Goal: Transaction & Acquisition: Purchase product/service

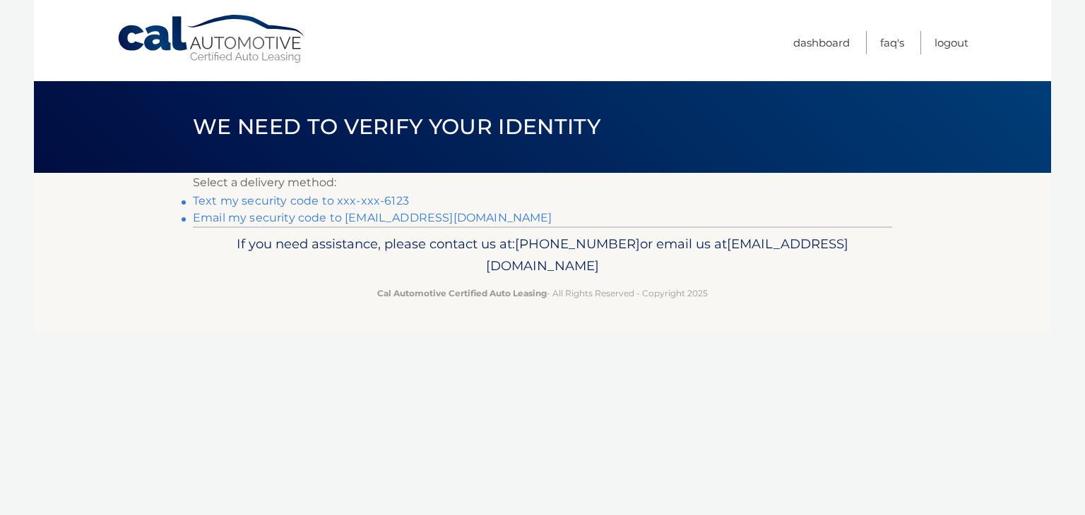
click at [393, 201] on link "Text my security code to xxx-xxx-6123" at bounding box center [301, 200] width 216 height 13
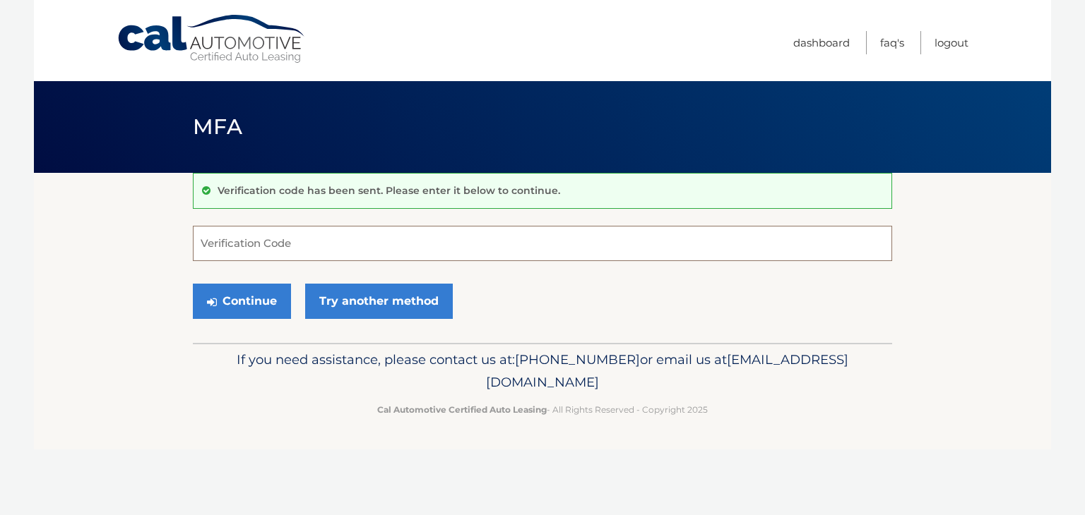
click at [343, 253] on input "Verification Code" at bounding box center [542, 243] width 699 height 35
type input "552604"
click at [249, 309] on button "Continue" at bounding box center [242, 301] width 98 height 35
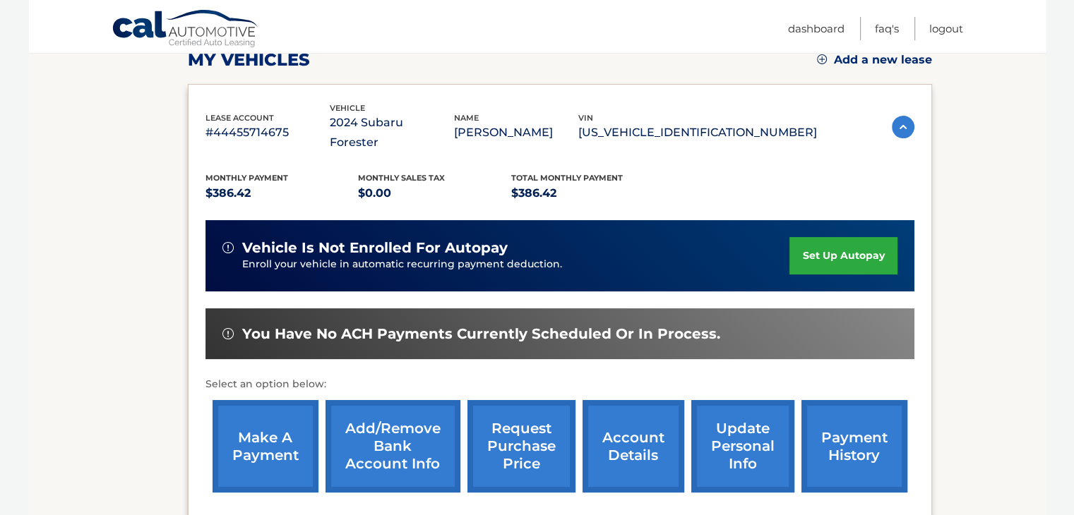
scroll to position [206, 0]
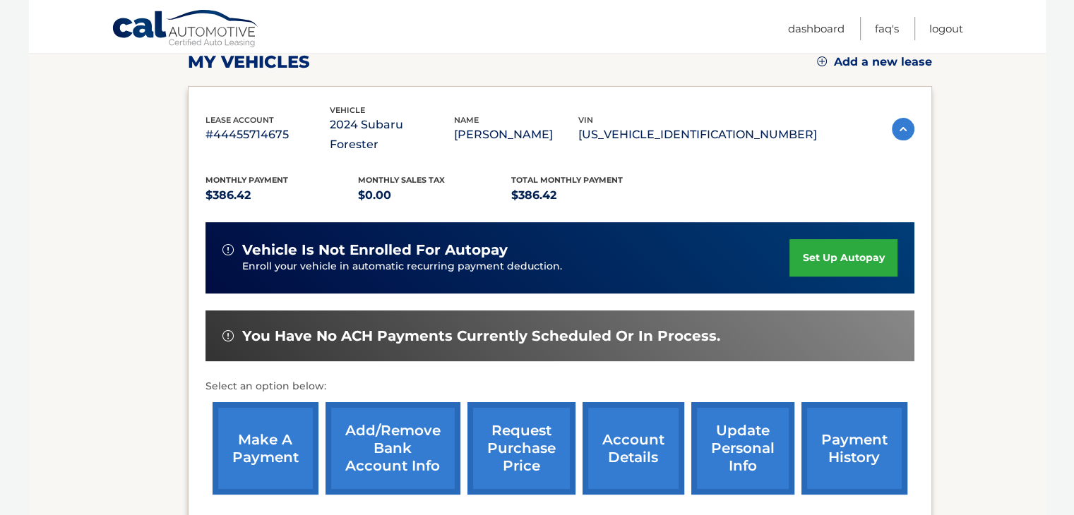
click at [270, 422] on link "make a payment" at bounding box center [266, 448] width 106 height 92
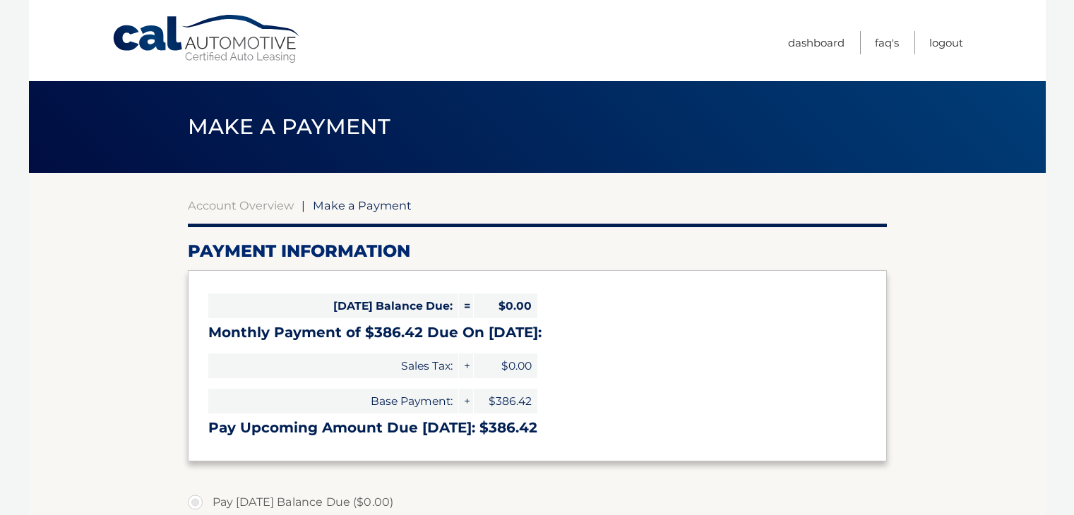
select select "ODExOTlhOWUtNGZjNi00ZTQ4LWIyY2MtODlhOGQwNDk0NDQw"
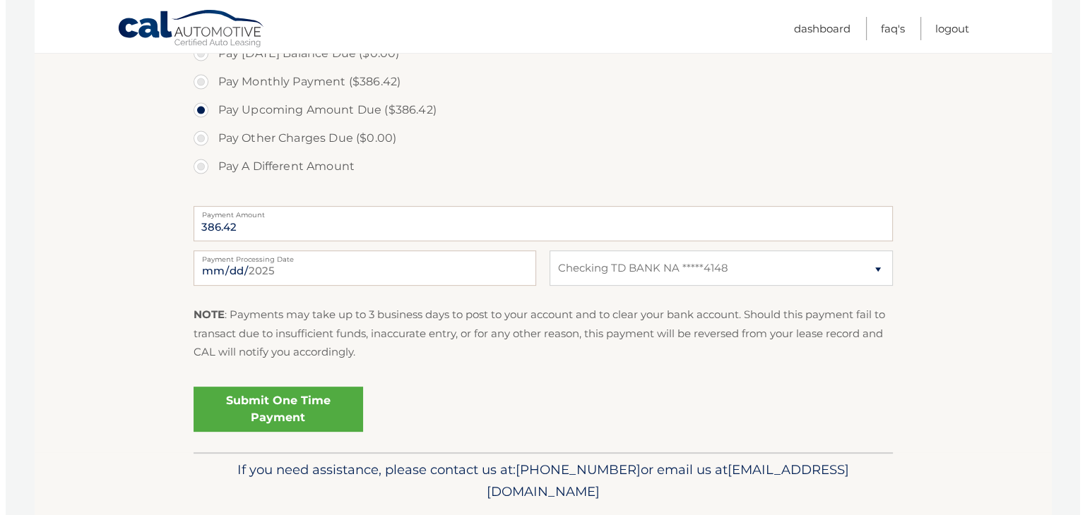
scroll to position [433, 0]
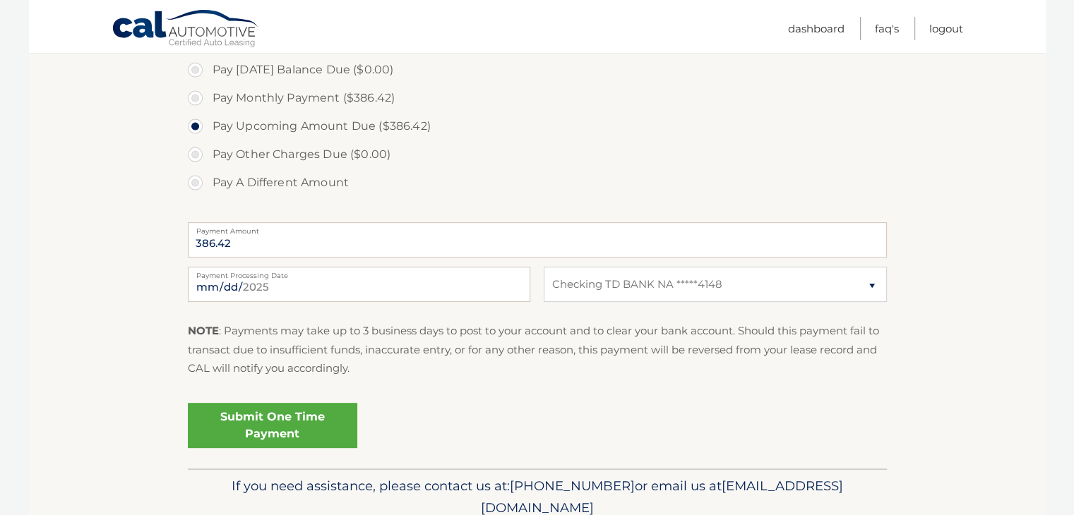
click at [329, 422] on link "Submit One Time Payment" at bounding box center [272, 425] width 169 height 45
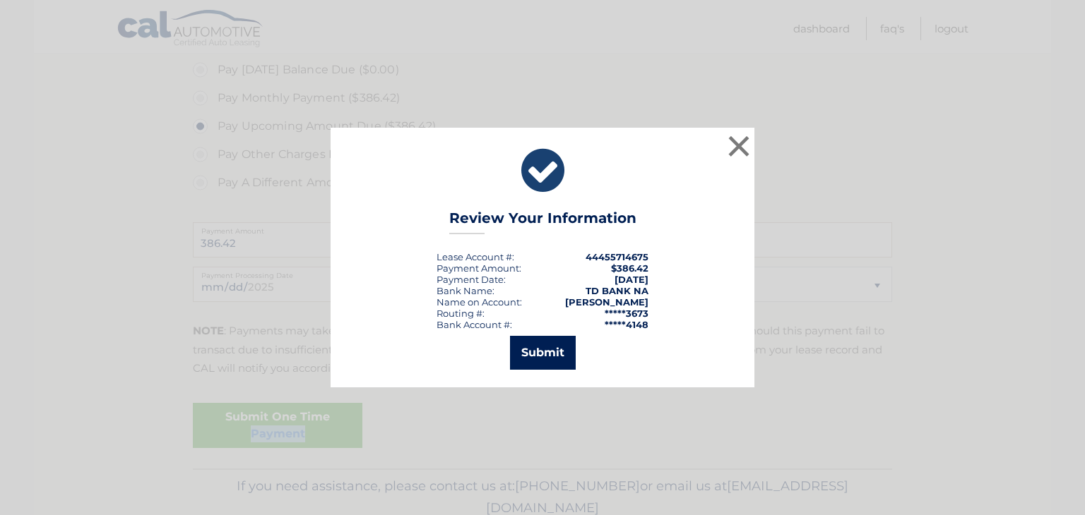
click at [532, 352] on button "Submit" at bounding box center [543, 353] width 66 height 34
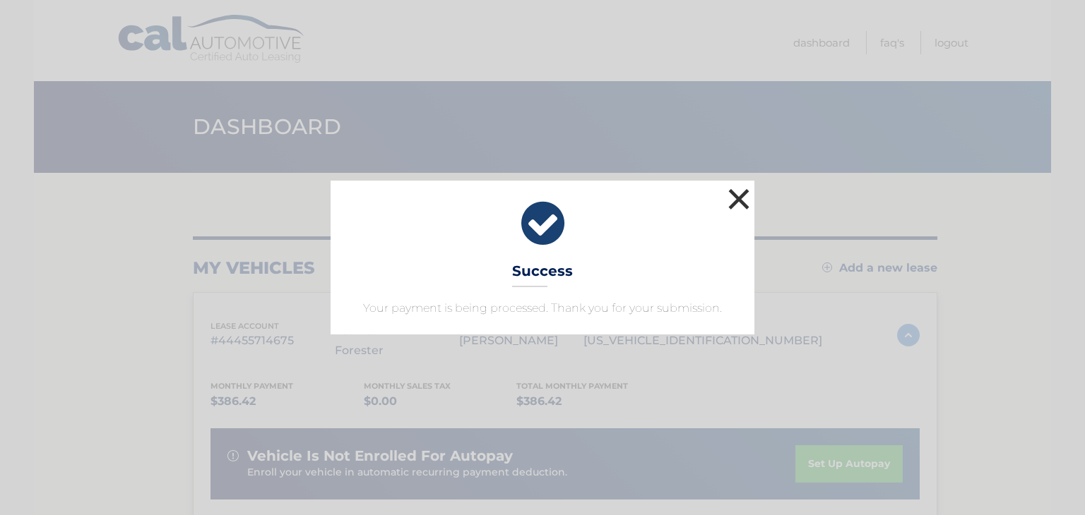
click at [740, 198] on button "×" at bounding box center [738, 199] width 28 height 28
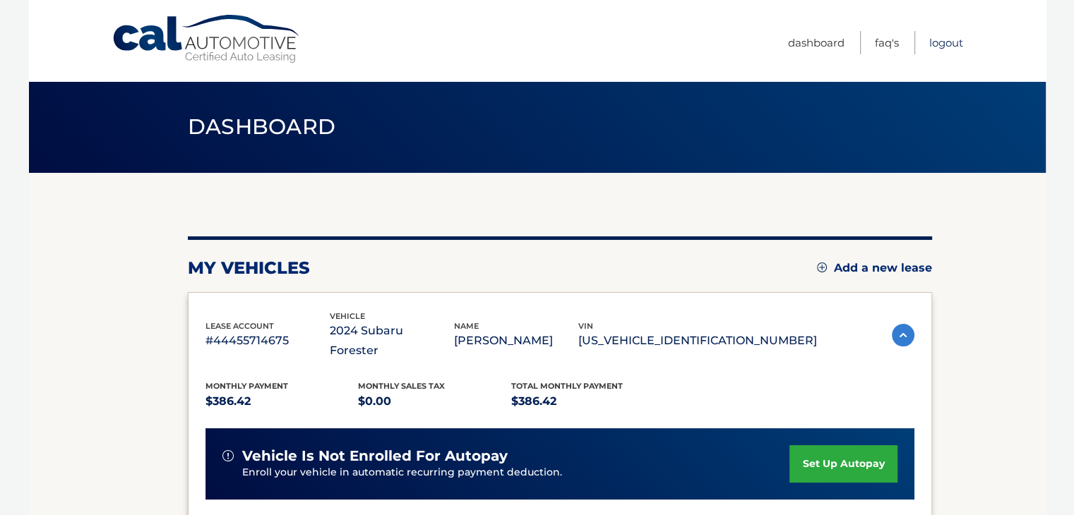
click at [948, 42] on link "Logout" at bounding box center [946, 42] width 34 height 23
